Goal: Transaction & Acquisition: Purchase product/service

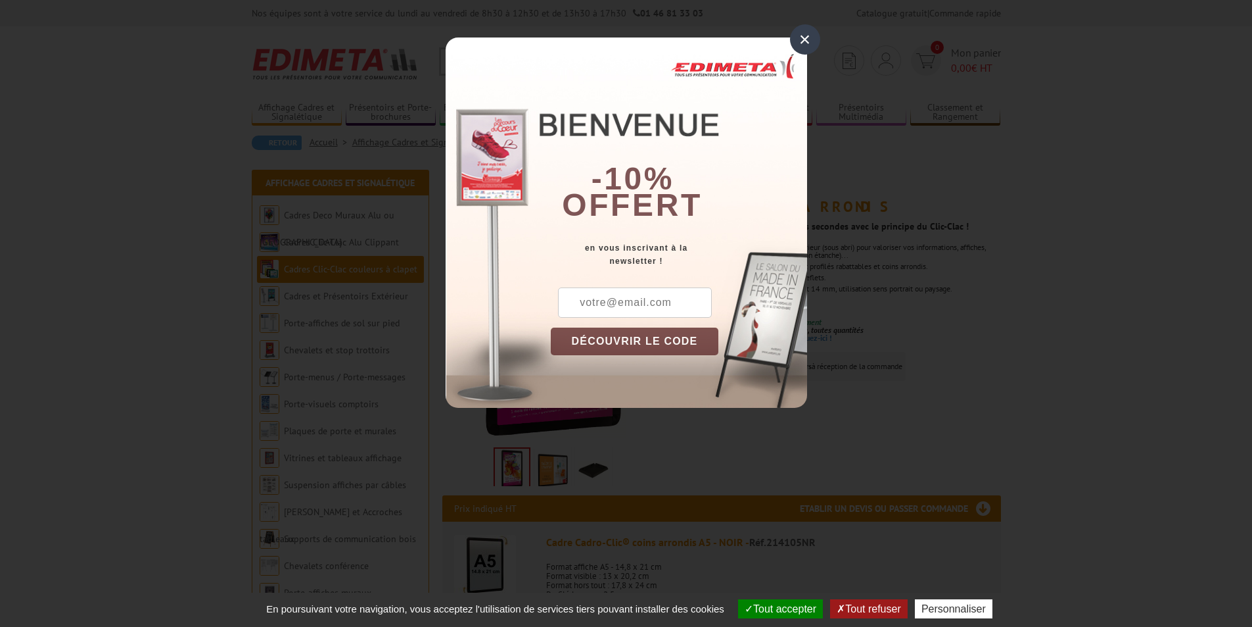
click at [798, 41] on div "×" at bounding box center [805, 39] width 30 height 30
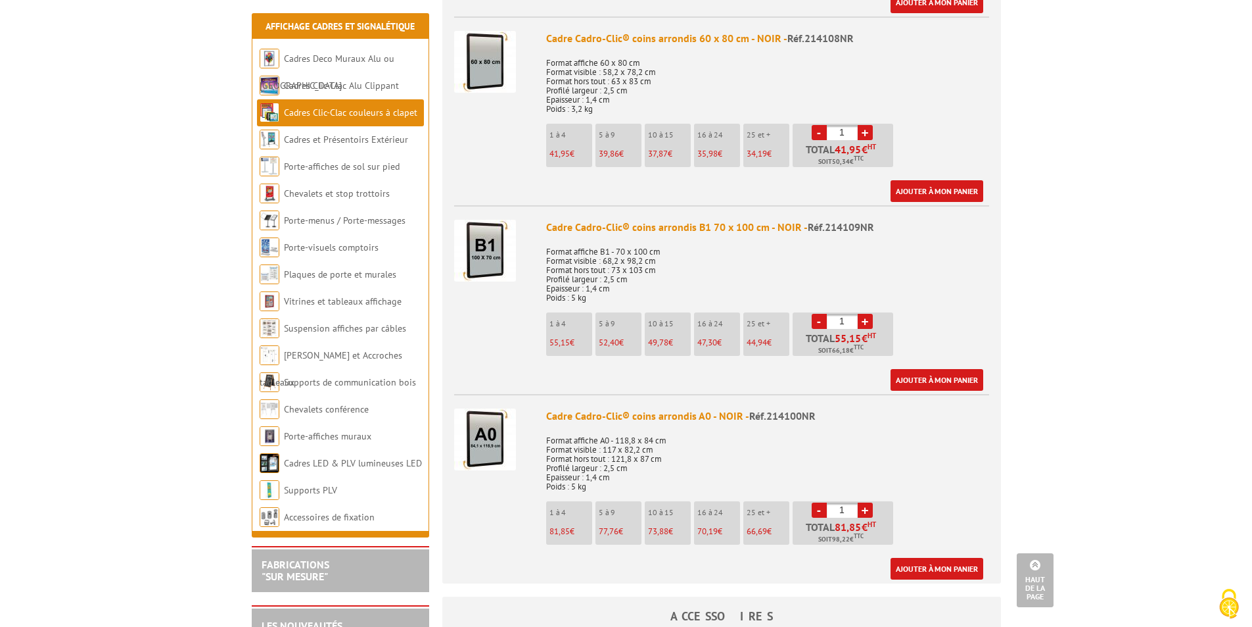
scroll to position [1512, 0]
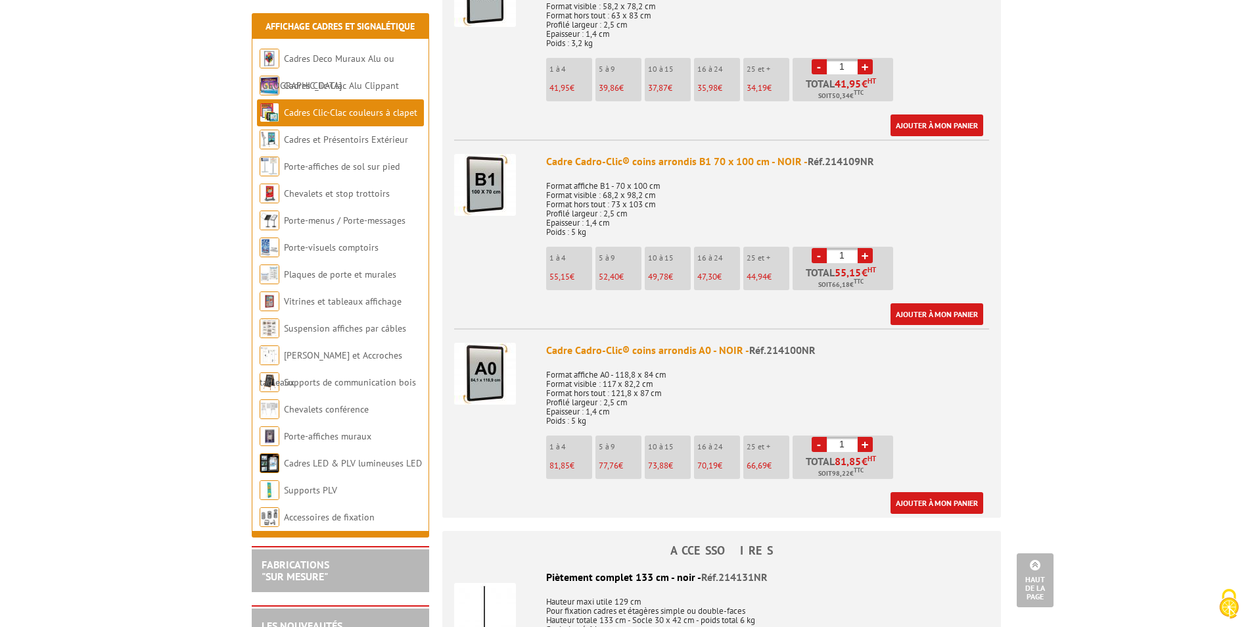
click at [481, 369] on img at bounding box center [485, 374] width 62 height 62
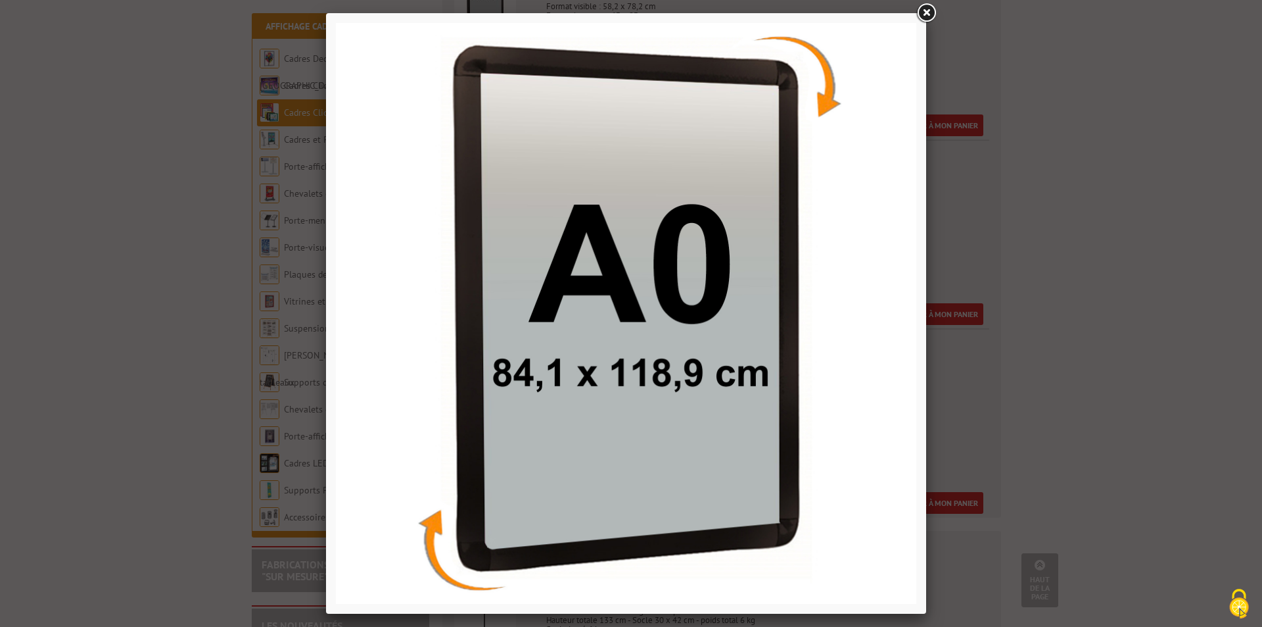
click at [916, 11] on link at bounding box center [927, 13] width 24 height 24
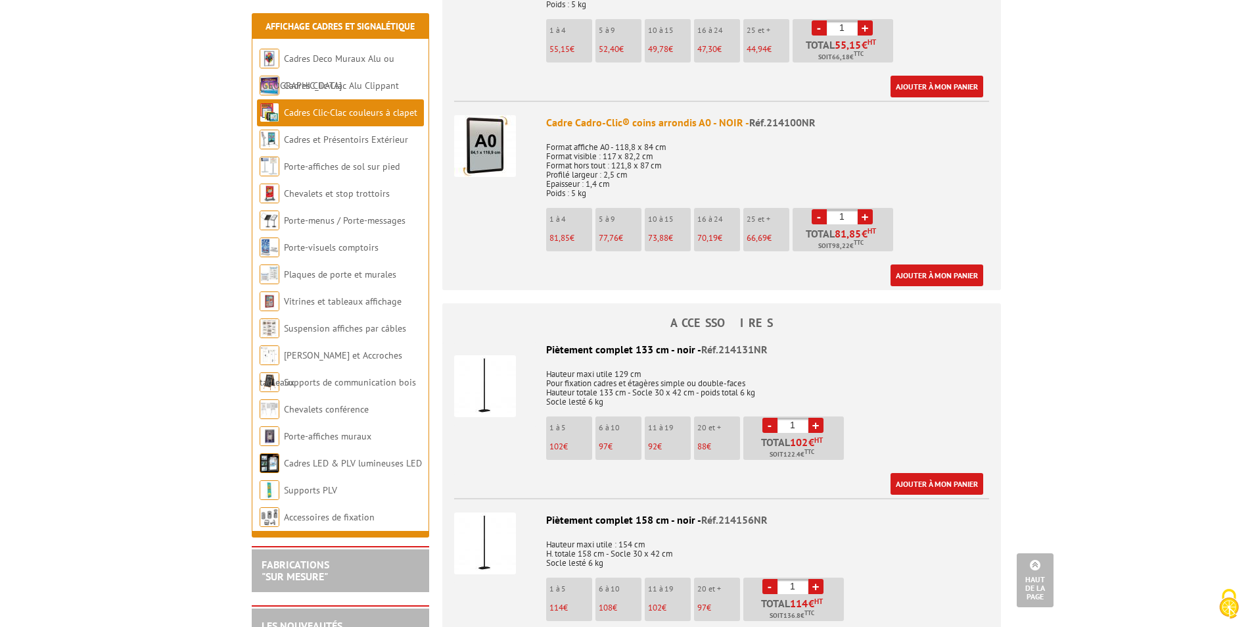
scroll to position [1775, 0]
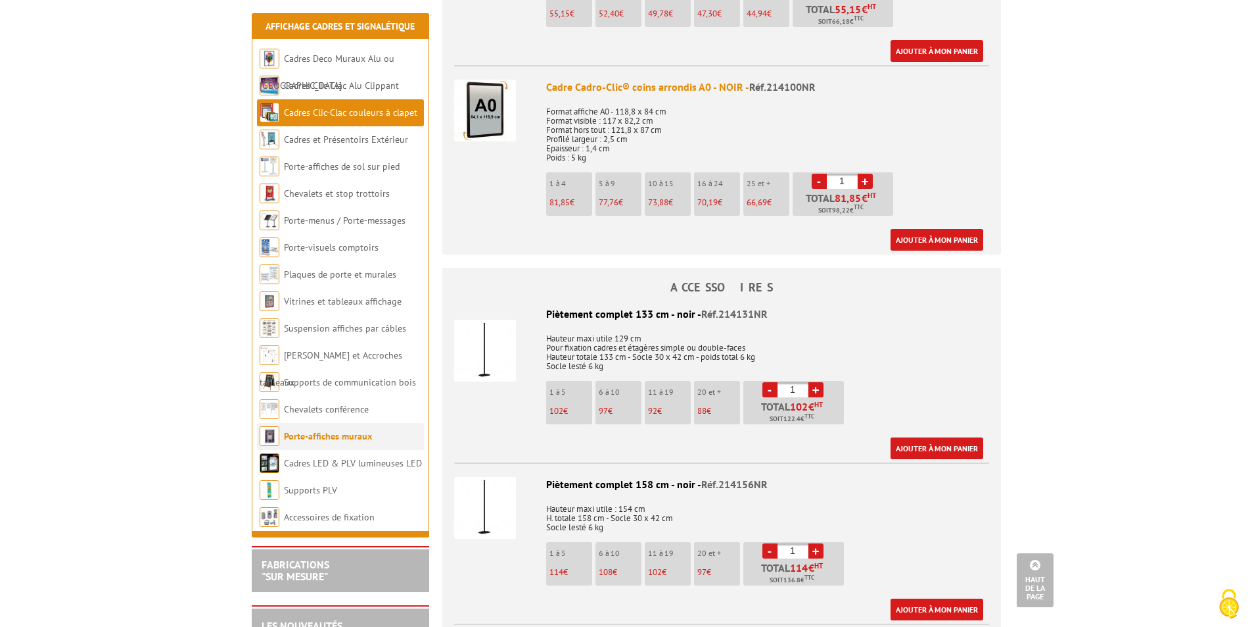
click at [339, 435] on link "Porte-affiches muraux" at bounding box center [328, 436] width 88 height 12
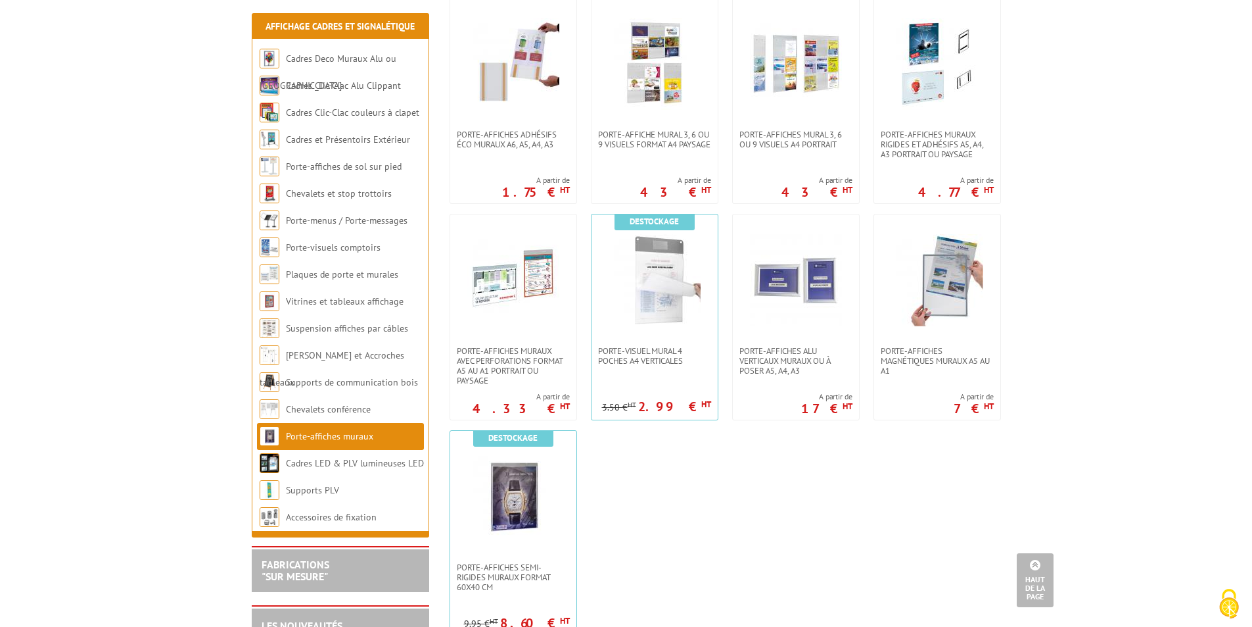
scroll to position [986, 0]
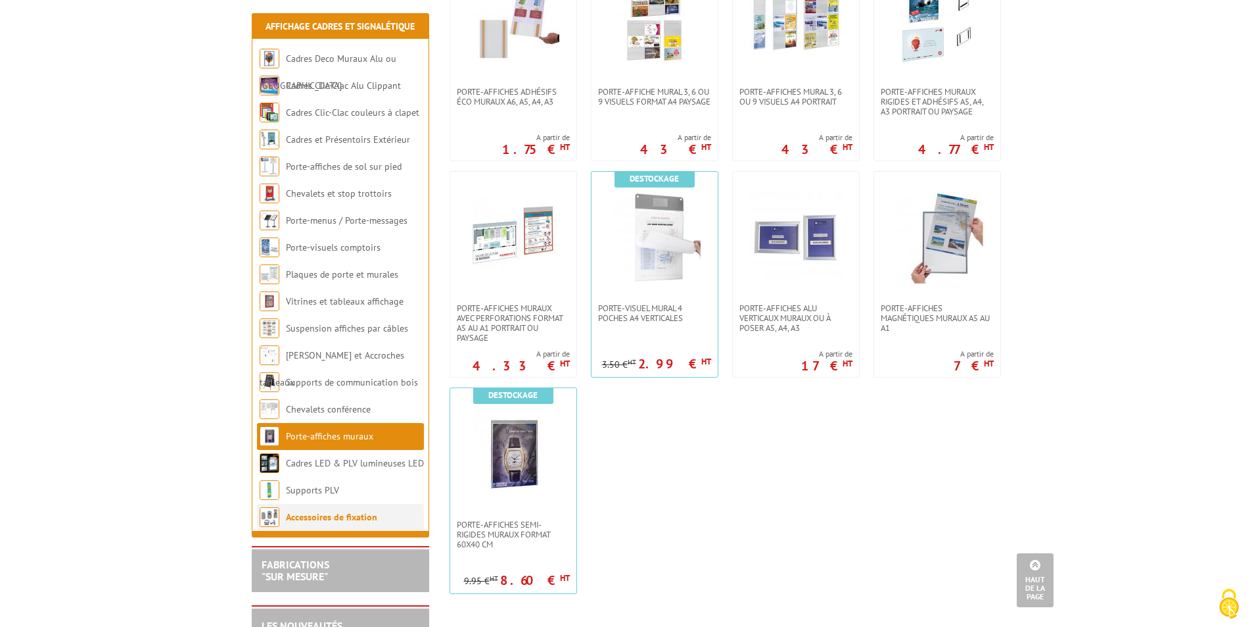
click at [320, 513] on link "Accessoires de fixation" at bounding box center [331, 517] width 91 height 12
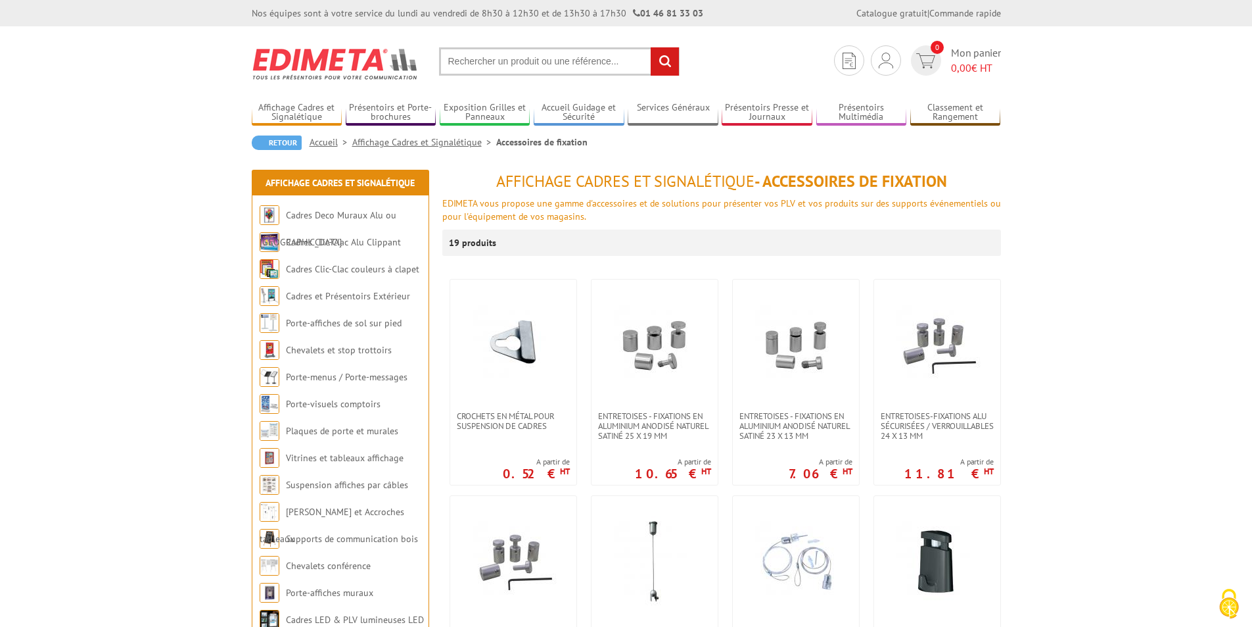
click at [479, 61] on input "text" at bounding box center [559, 61] width 241 height 28
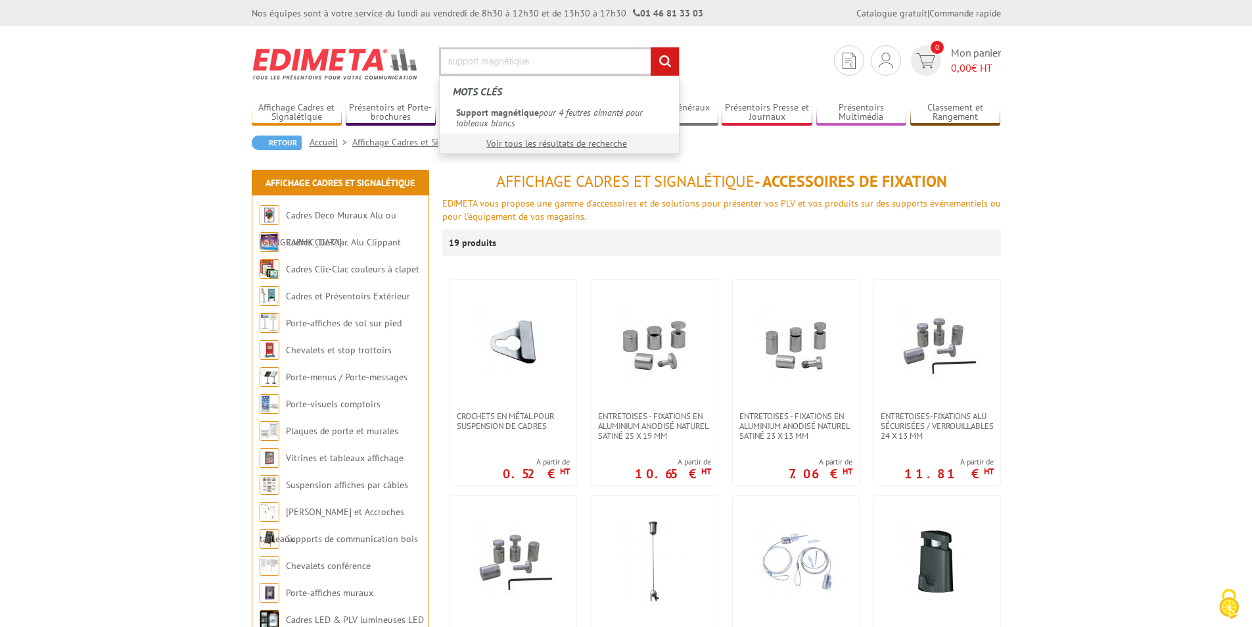
type input "support magnétique"
click at [651, 47] on input "rechercher" at bounding box center [665, 61] width 28 height 28
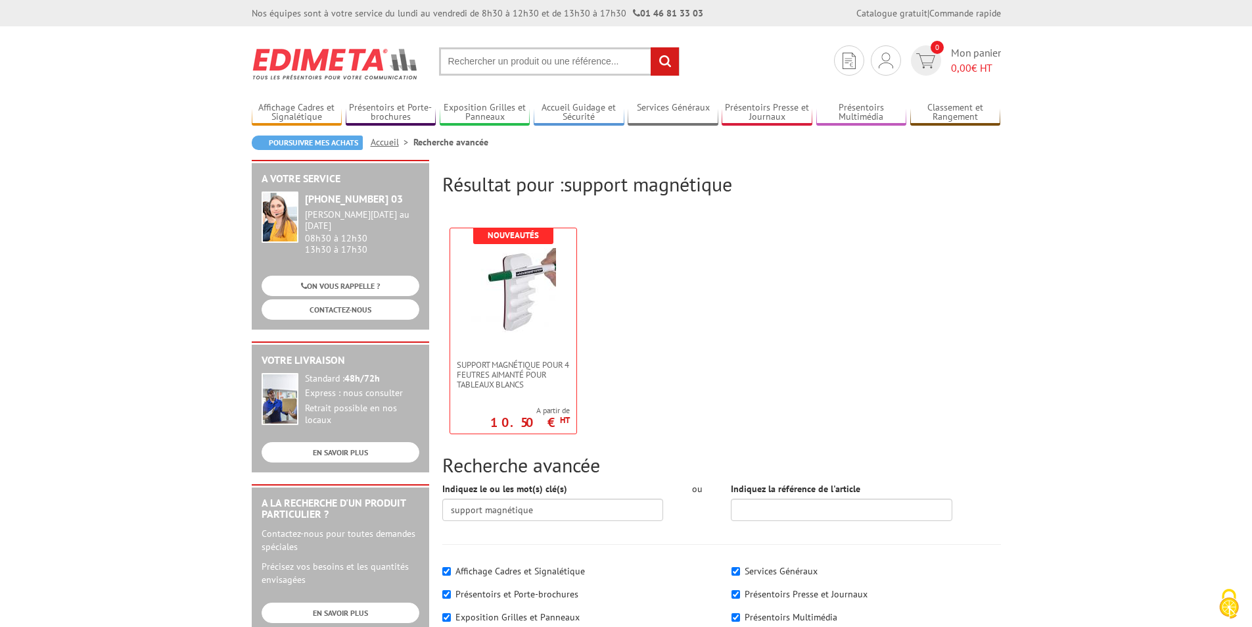
click at [498, 65] on input "text" at bounding box center [559, 61] width 241 height 28
click at [496, 60] on input "text" at bounding box center [559, 61] width 241 height 28
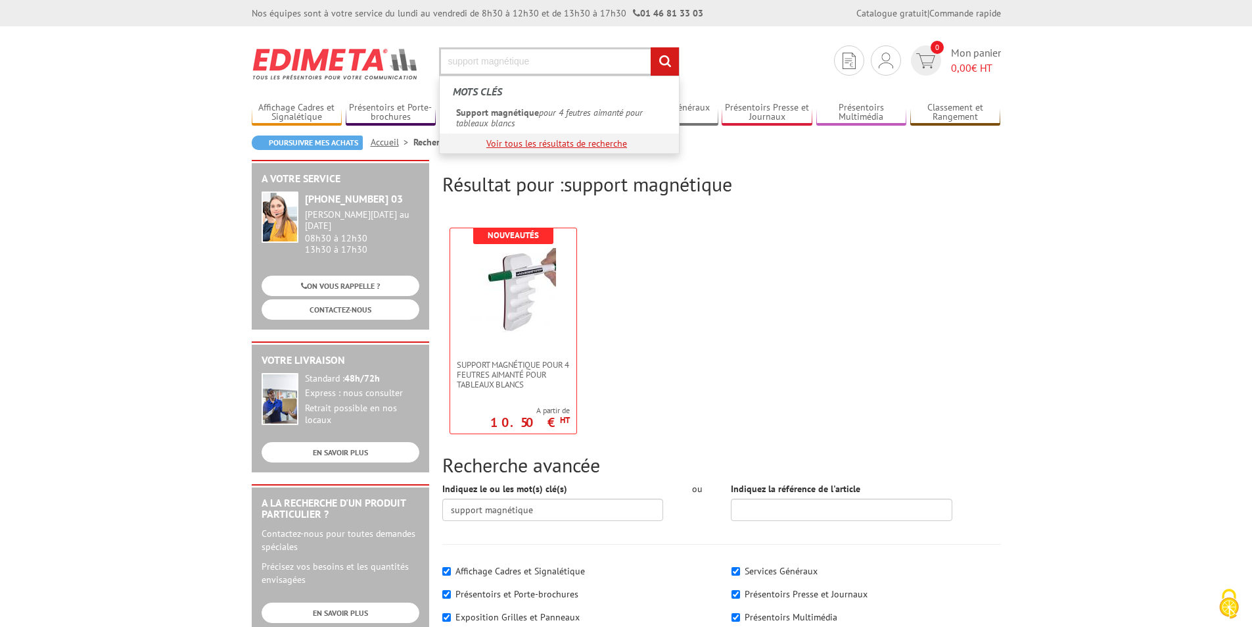
type input "support magnétique"
click at [573, 140] on link "Voir tous les résultats de recherche" at bounding box center [557, 143] width 141 height 12
